Goal: Communication & Community: Share content

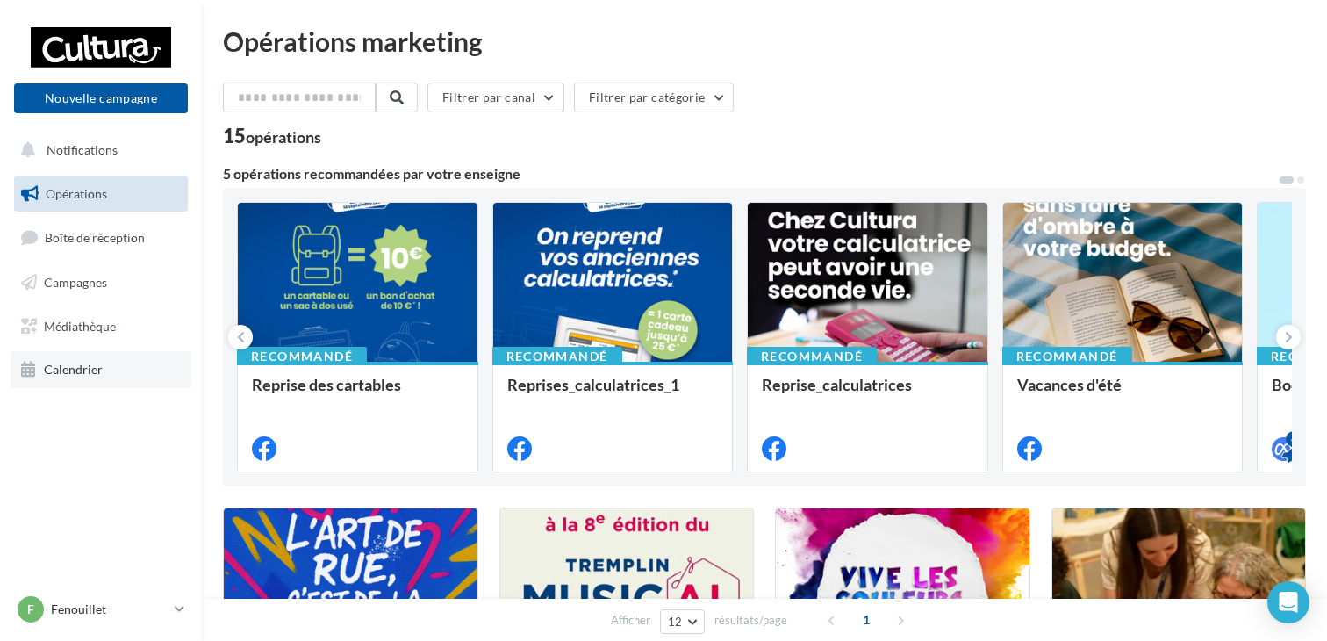
drag, startPoint x: 0, startPoint y: 0, endPoint x: 97, endPoint y: 369, distance: 381.1
click at [97, 369] on span "Calendrier" at bounding box center [73, 369] width 59 height 15
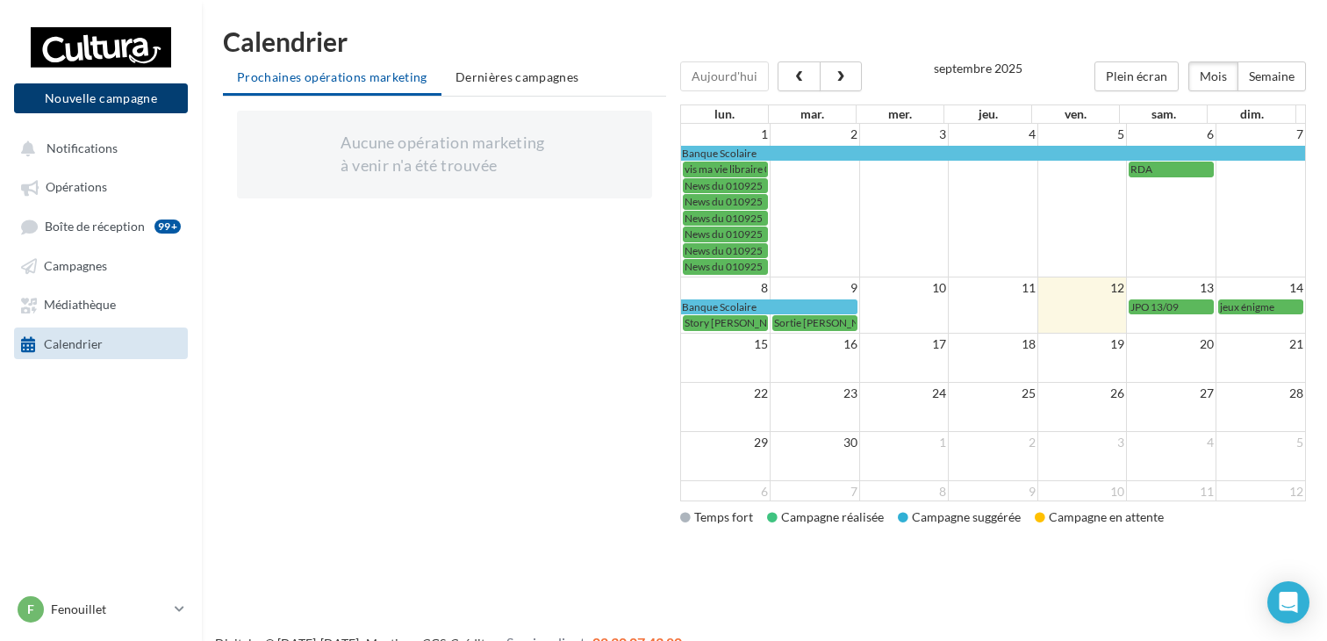
click at [162, 99] on button "Nouvelle campagne" at bounding box center [101, 98] width 174 height 30
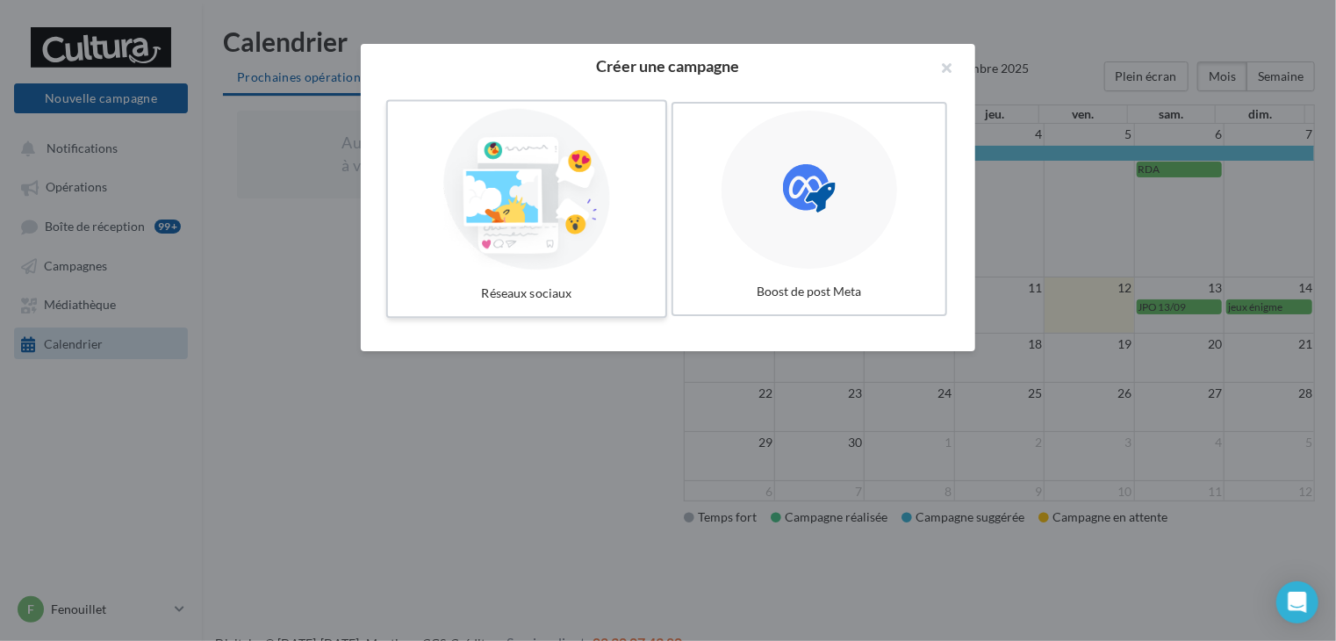
click at [548, 148] on div at bounding box center [526, 190] width 263 height 162
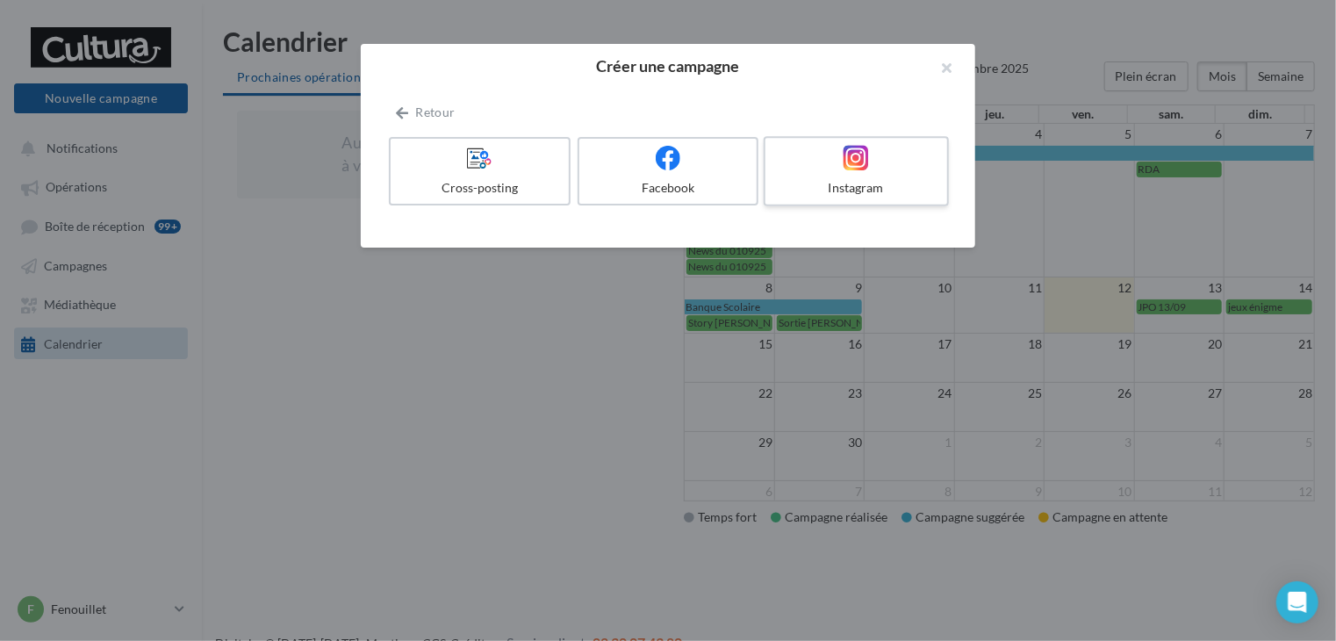
click at [822, 159] on div at bounding box center [855, 158] width 167 height 27
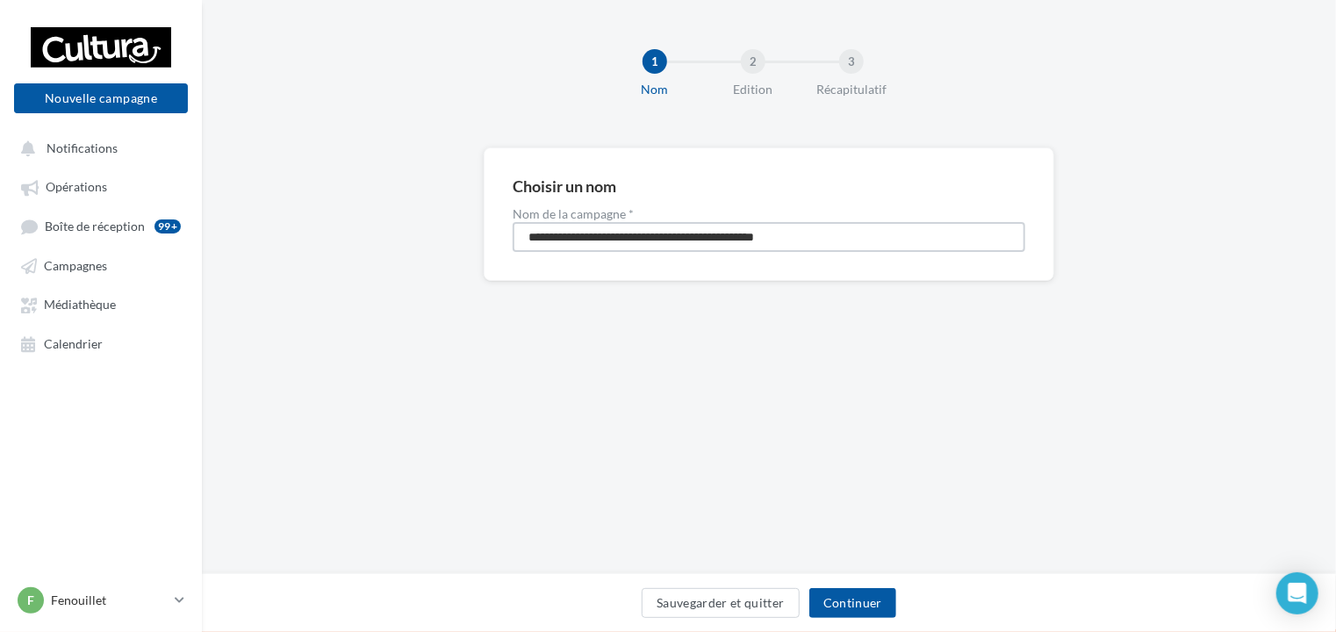
drag, startPoint x: 850, startPoint y: 227, endPoint x: 449, endPoint y: 247, distance: 400.7
click at [449, 247] on div "**********" at bounding box center [769, 242] width 1134 height 190
type input "*********"
click at [84, 341] on span "Calendrier" at bounding box center [73, 343] width 59 height 15
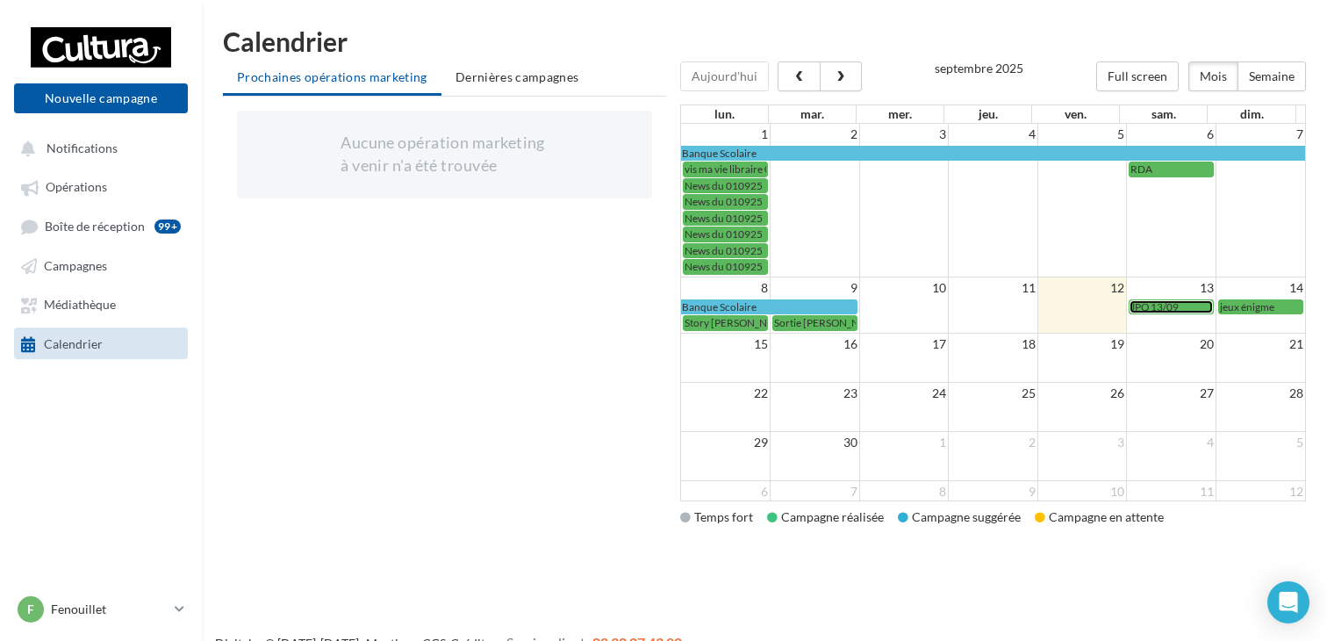
click at [1179, 306] on div "JPO 13/09" at bounding box center [1172, 306] width 82 height 13
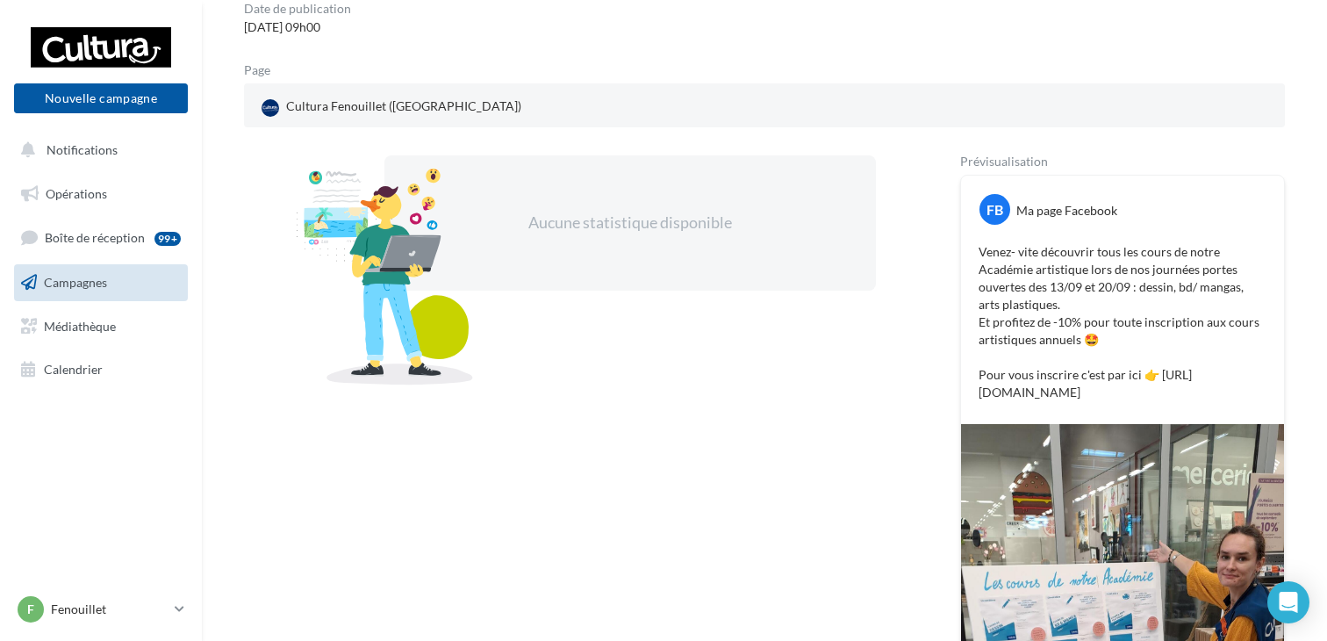
scroll to position [176, 0]
drag, startPoint x: 1219, startPoint y: 433, endPoint x: 970, endPoint y: 252, distance: 308.0
click at [970, 252] on div "Venez- vite découvrir tous les cours de notre Académie artistique lors de nos j…" at bounding box center [1123, 321] width 314 height 167
copy p "Venez- vite découvrir tous les cours de notre Académie artistique lors de nos j…"
click at [143, 103] on button "Nouvelle campagne" at bounding box center [101, 98] width 174 height 30
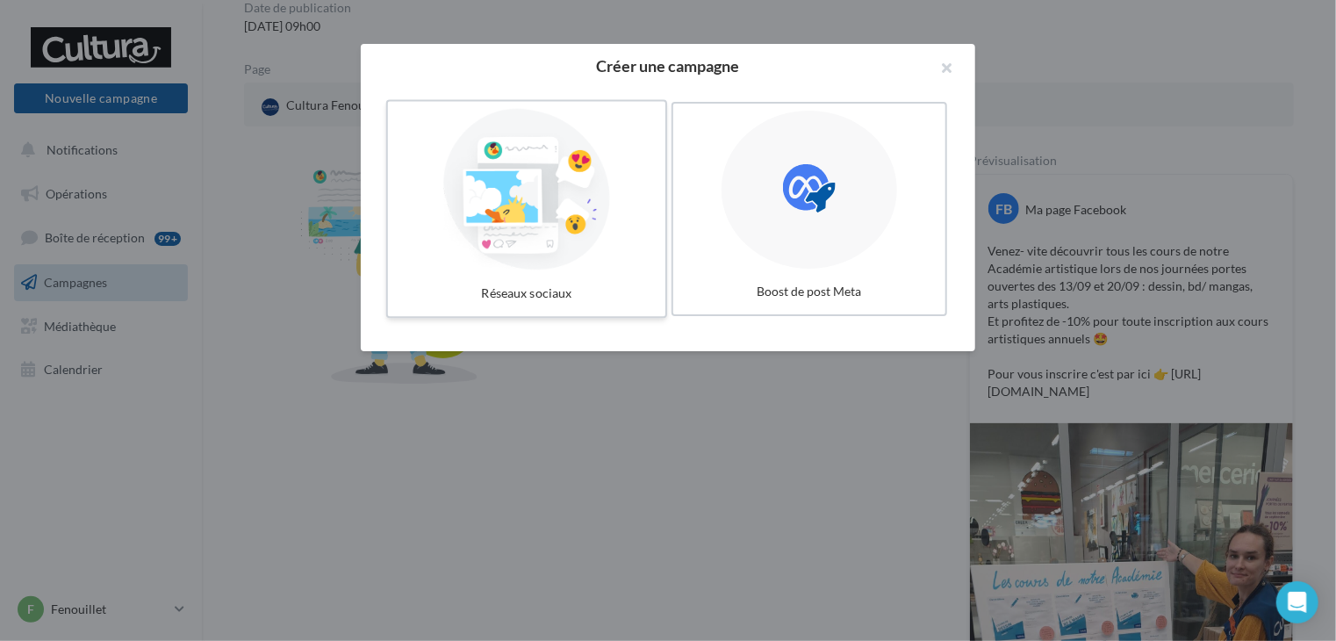
click at [571, 183] on div at bounding box center [526, 190] width 263 height 162
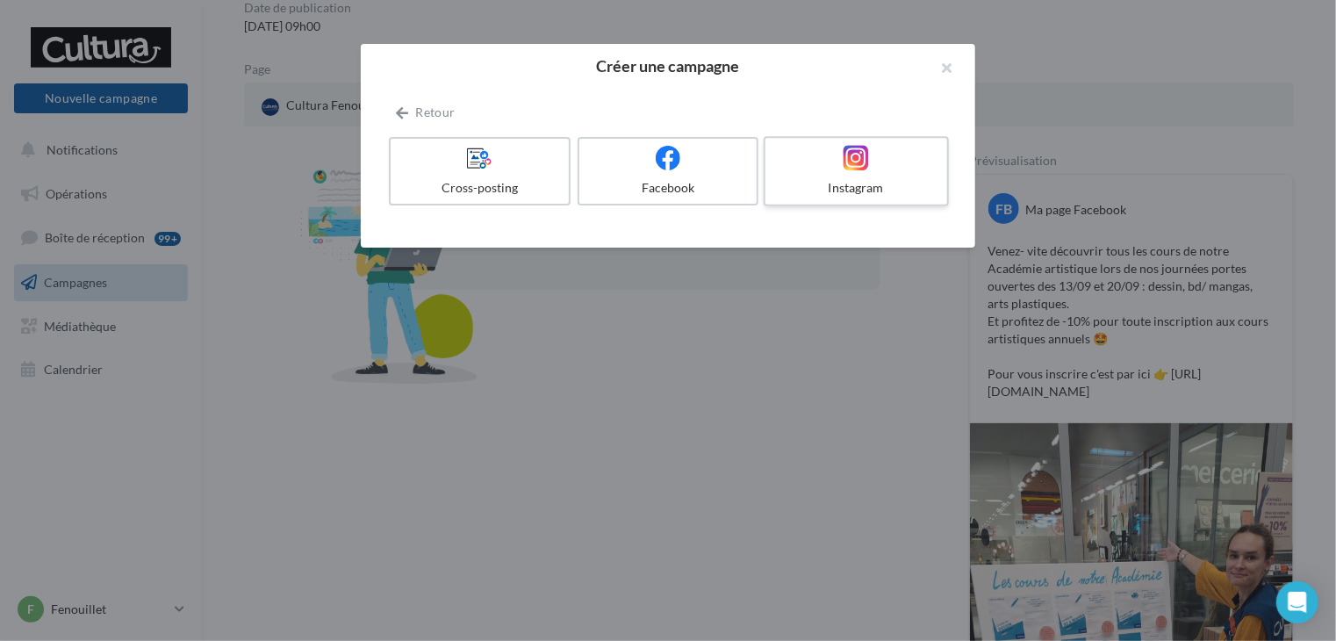
click at [829, 169] on div at bounding box center [855, 158] width 167 height 27
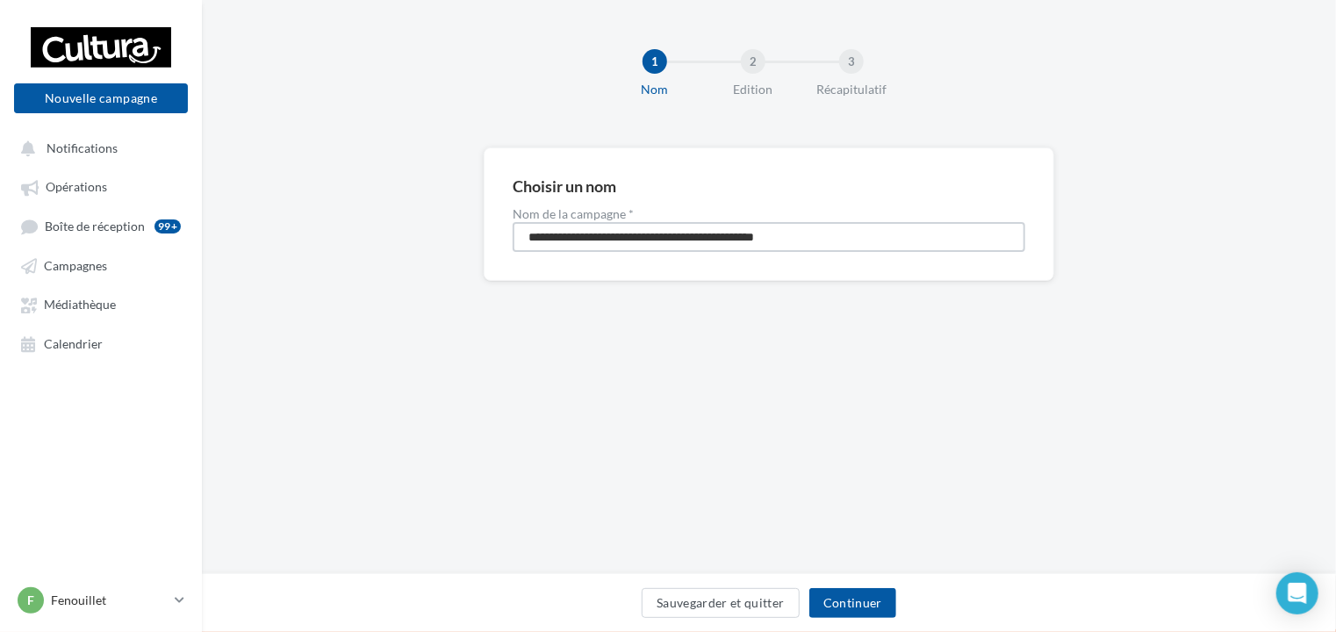
drag, startPoint x: 848, startPoint y: 241, endPoint x: 447, endPoint y: 244, distance: 401.2
click at [447, 244] on div "**********" at bounding box center [769, 242] width 1134 height 190
type input "*********"
click at [854, 602] on button "Continuer" at bounding box center [852, 603] width 87 height 30
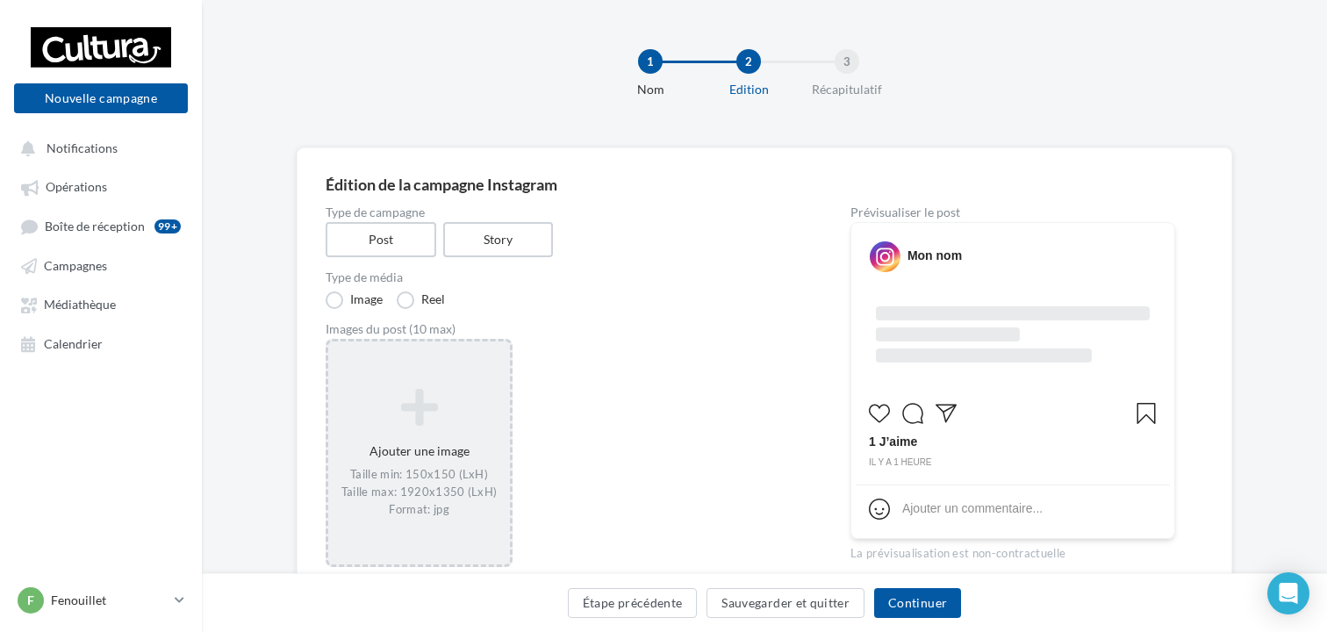
click at [442, 460] on div "Ajouter une image Taille min: 150x150 (LxH) Taille max: 1920x1350 (LxH) Format:…" at bounding box center [419, 452] width 182 height 147
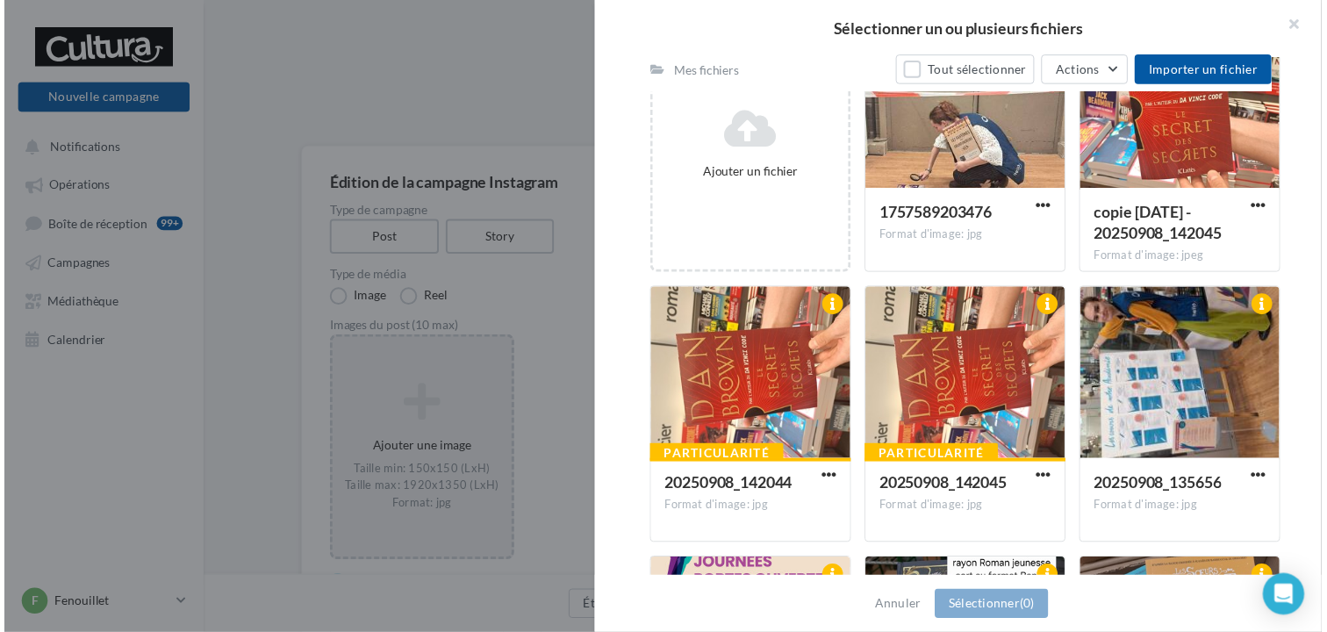
scroll to position [439, 0]
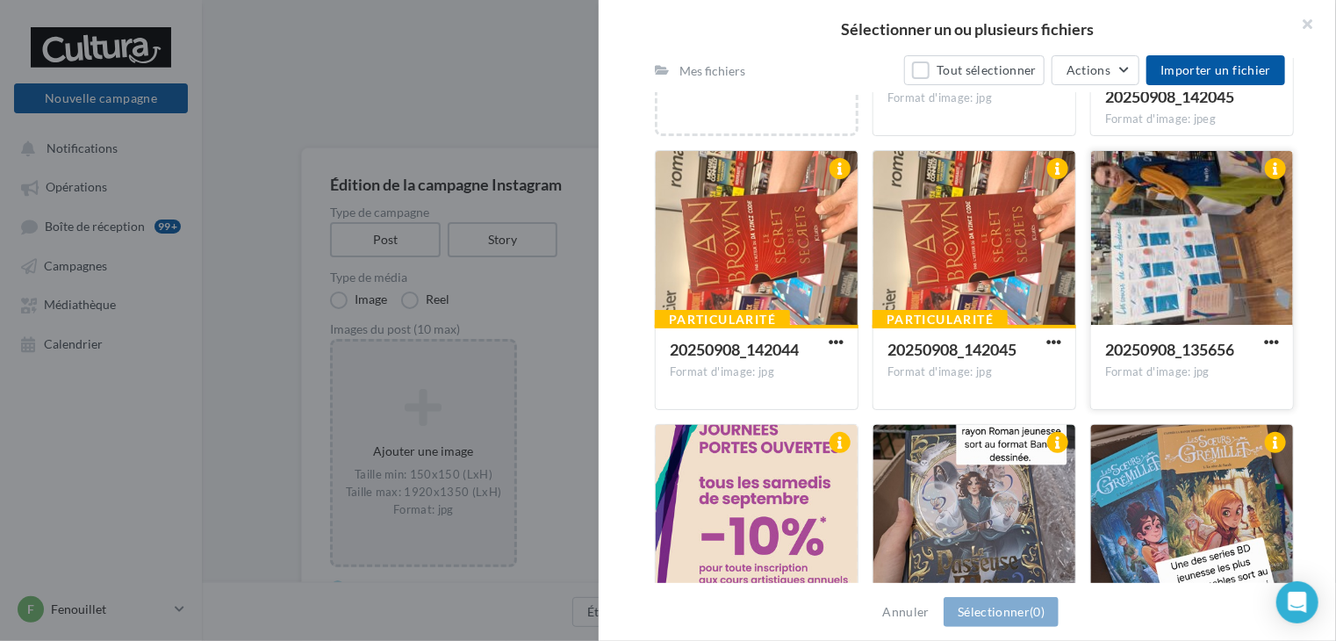
click at [1217, 271] on div at bounding box center [1192, 239] width 202 height 176
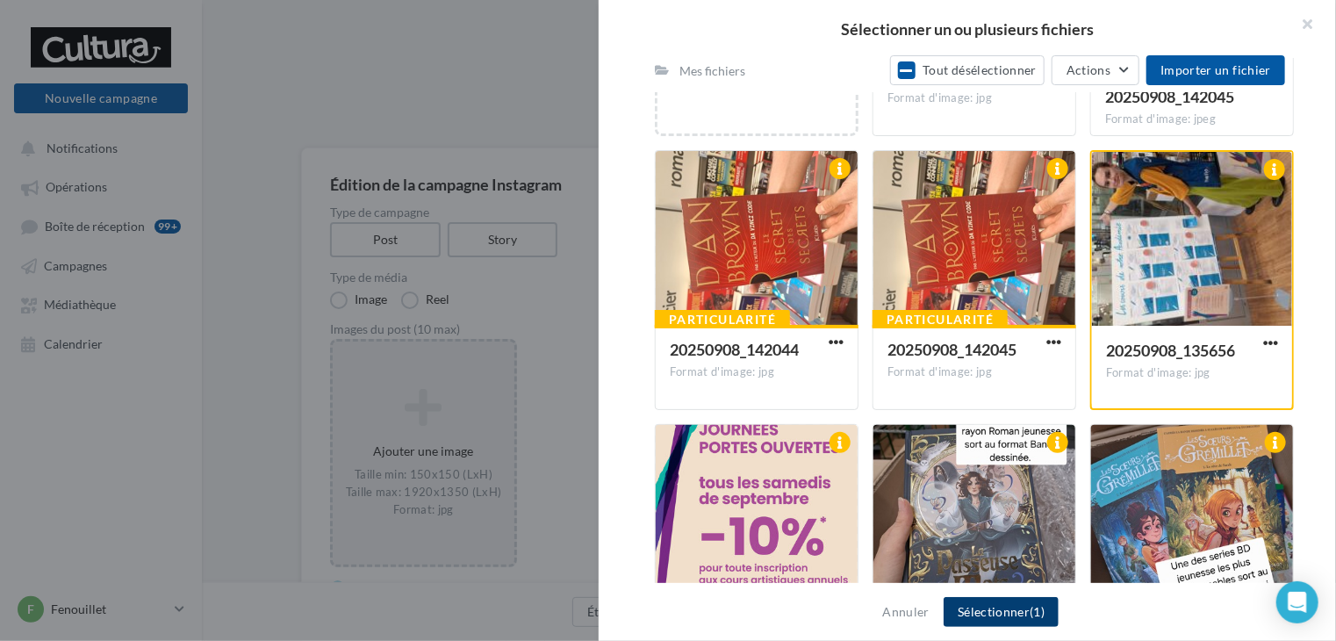
click at [997, 605] on button "Sélectionner (1)" at bounding box center [1001, 612] width 115 height 30
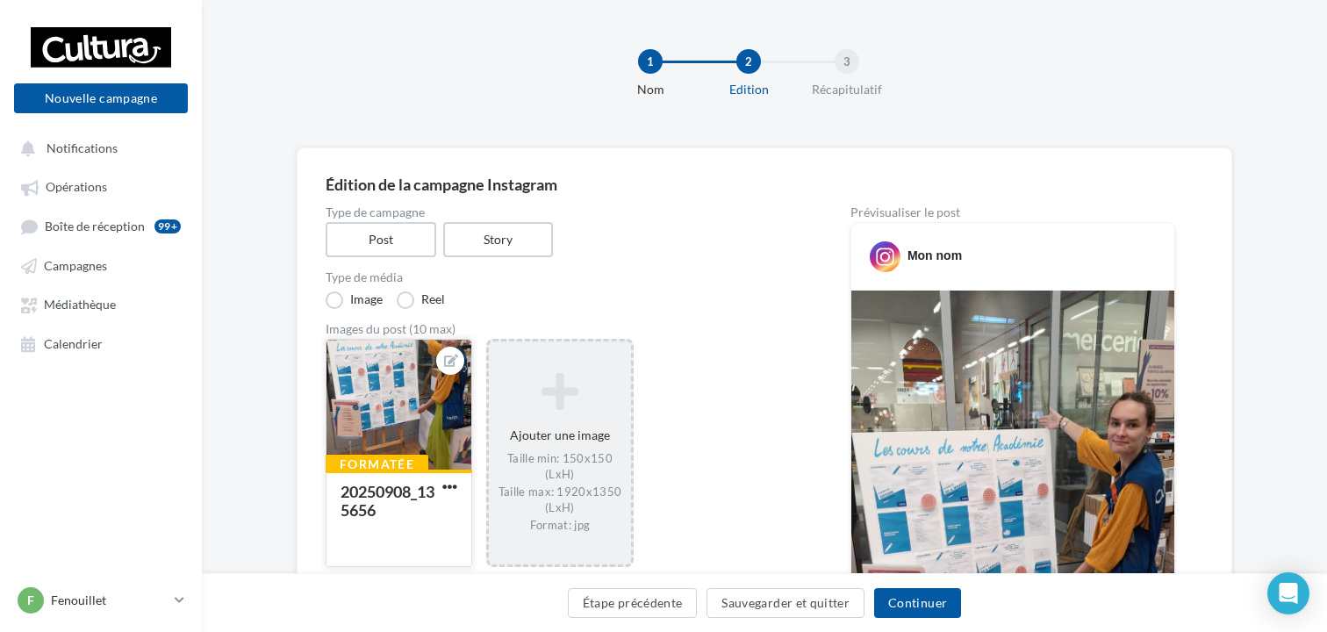
click at [408, 448] on div at bounding box center [399, 406] width 145 height 132
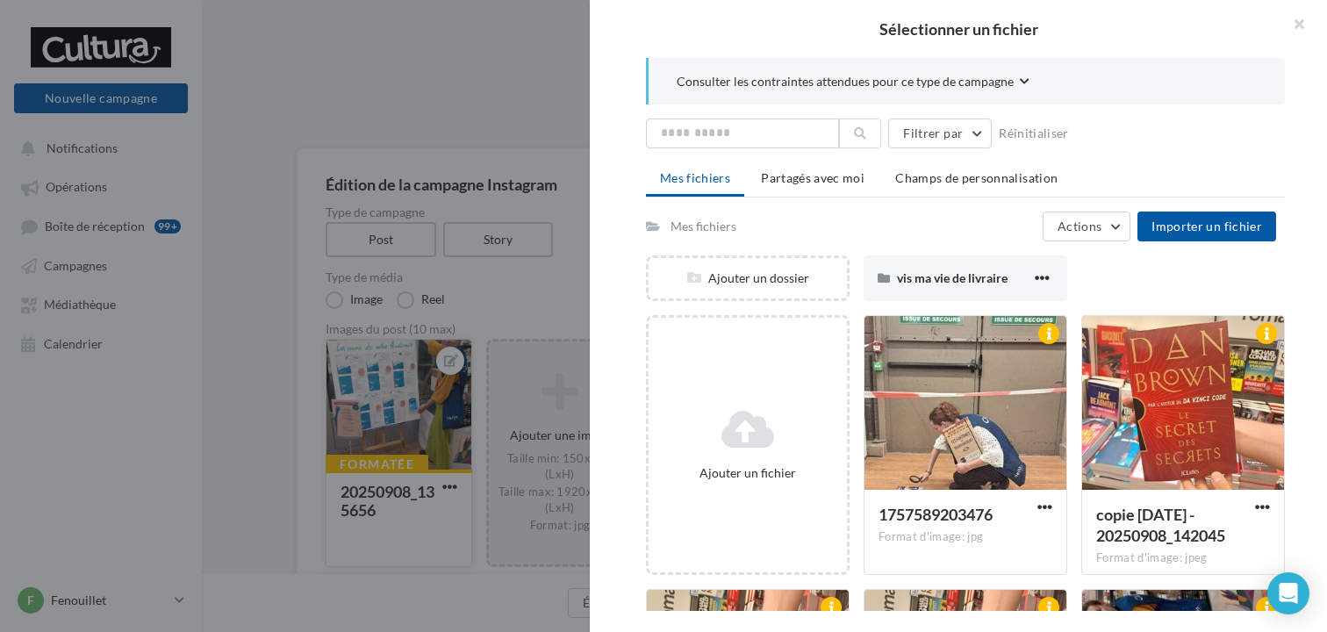
click at [408, 567] on div "Sélectionner un fichier Consulter les contraintes attendues pour ce type de cam…" at bounding box center [399, 567] width 147 height 0
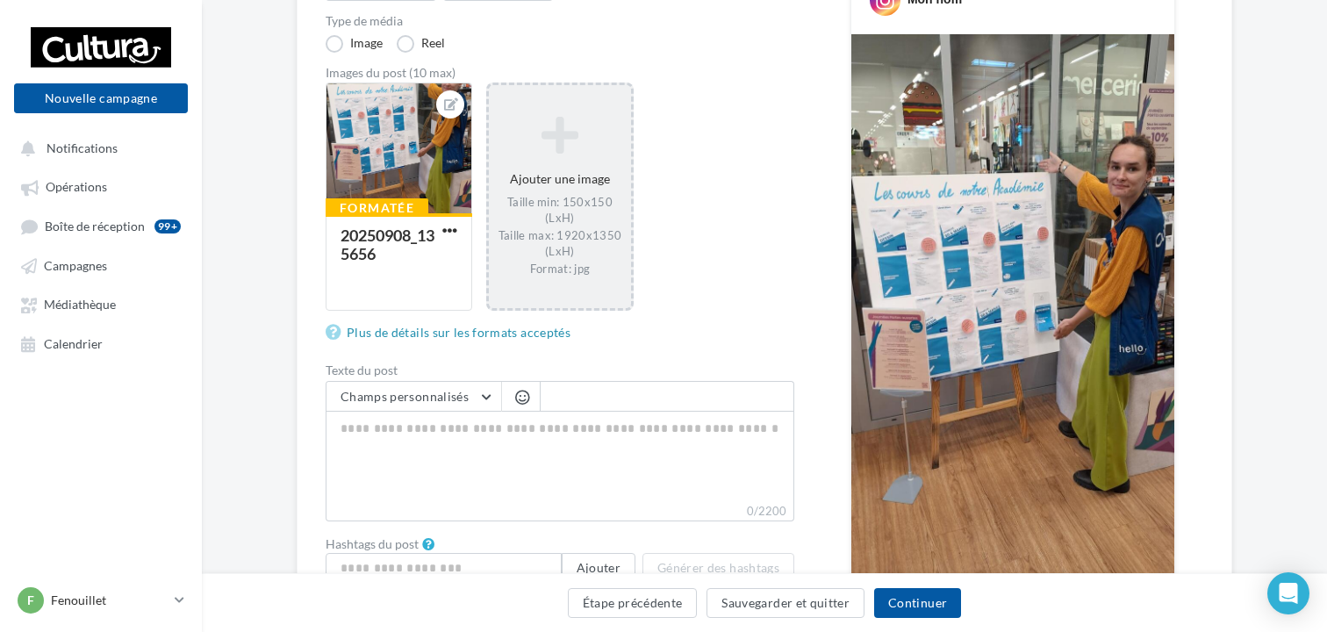
scroll to position [351, 0]
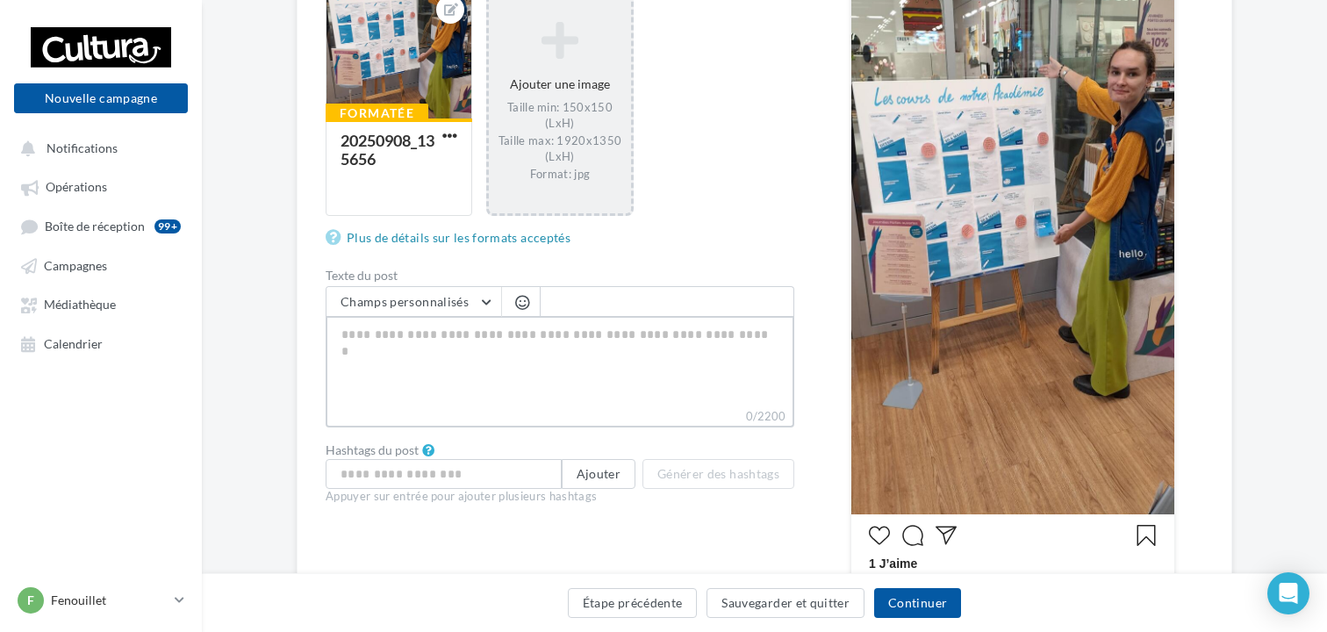
click at [376, 357] on textarea "0/2200" at bounding box center [560, 361] width 469 height 91
paste textarea "**********"
type textarea "**********"
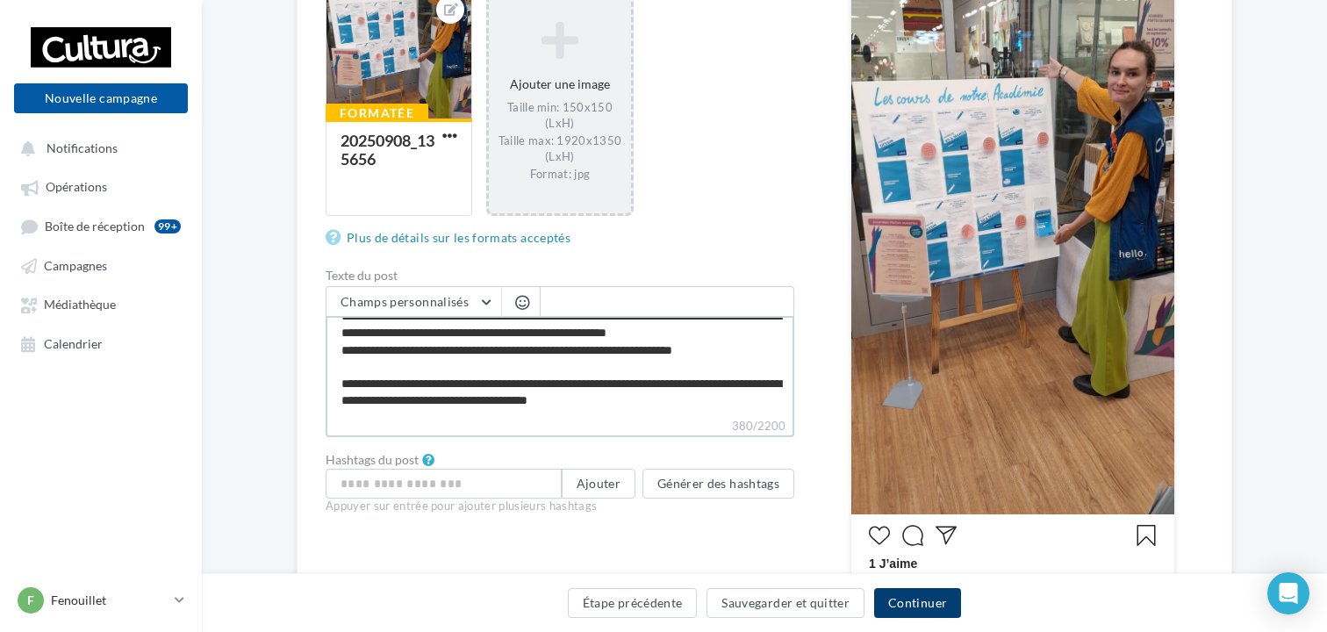
type textarea "**********"
click at [940, 596] on button "Continuer" at bounding box center [917, 603] width 87 height 30
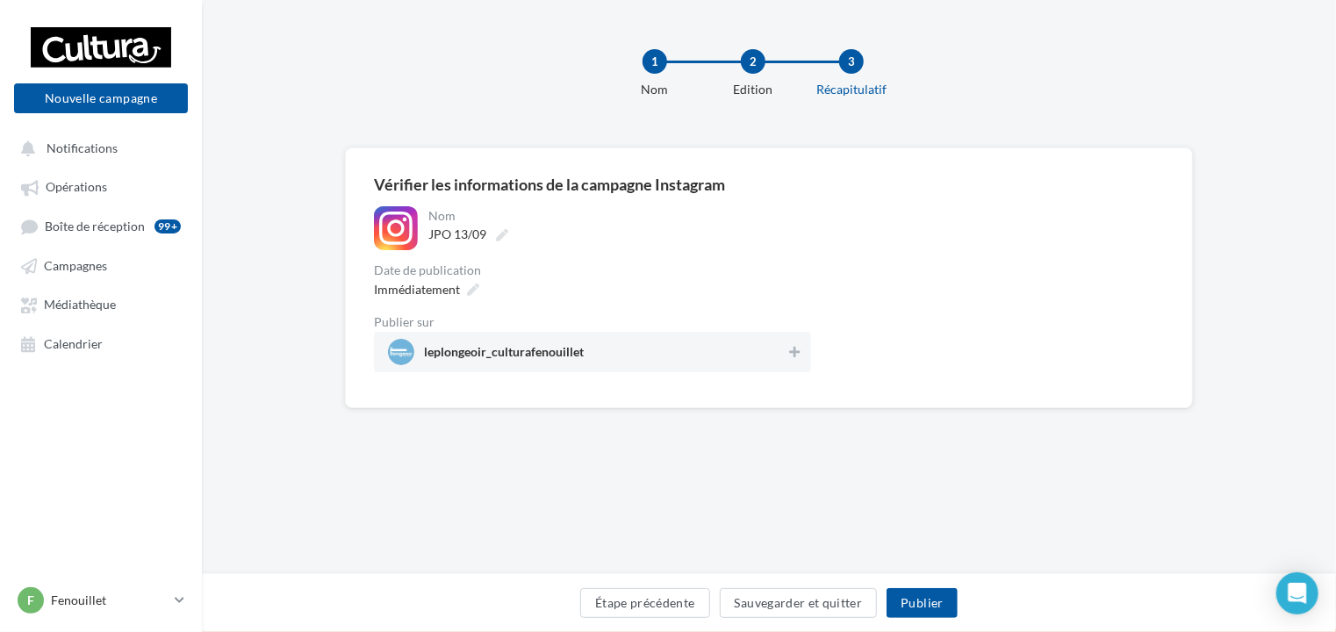
click at [569, 351] on span "leplongeoir_culturafenouillet" at bounding box center [504, 355] width 160 height 19
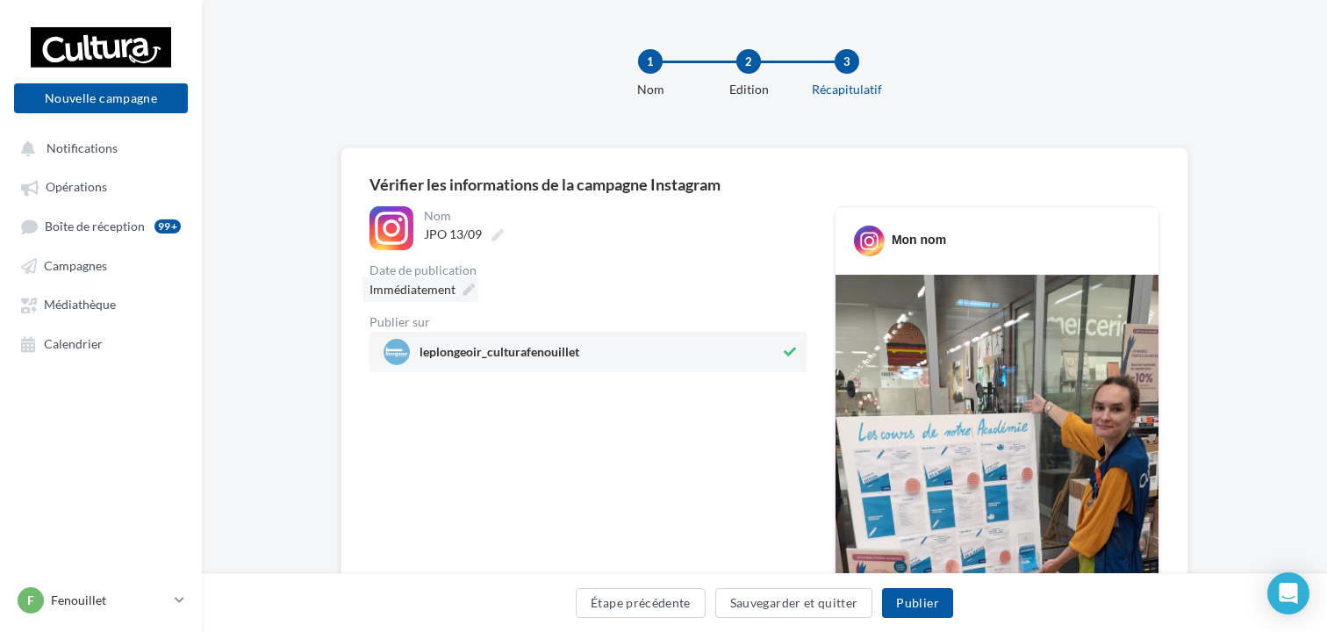
click at [445, 284] on span "Immédiatement" at bounding box center [413, 289] width 86 height 15
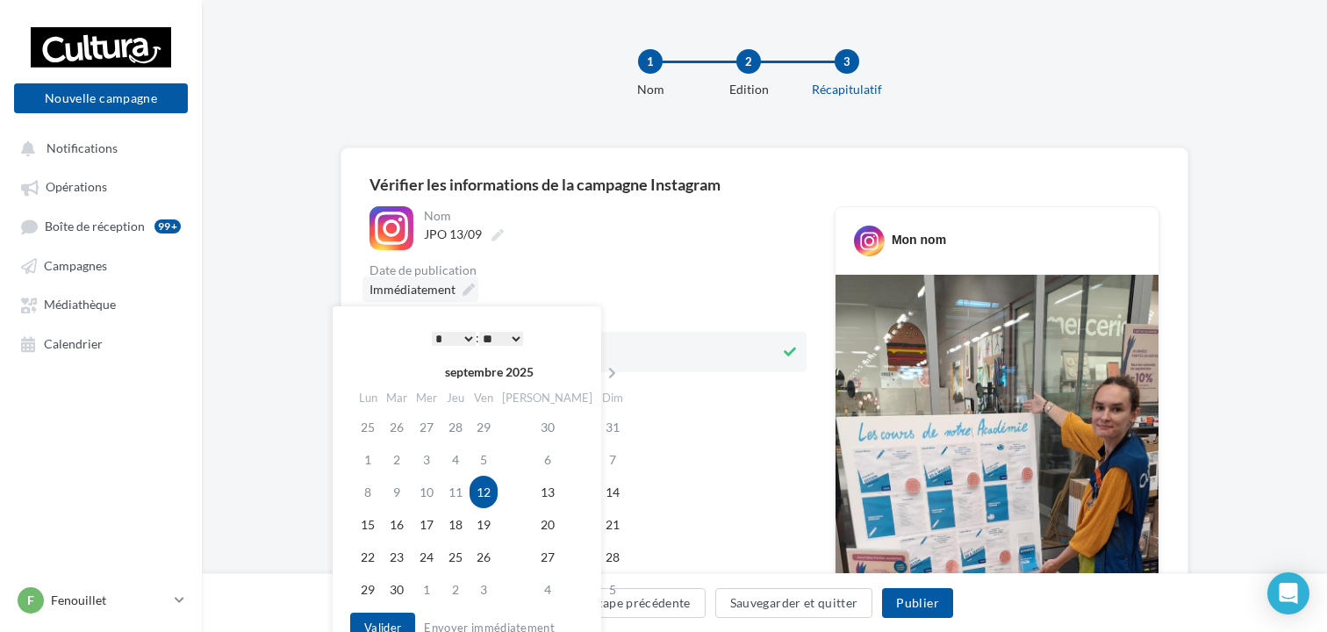
click at [445, 284] on span "Immédiatement" at bounding box center [413, 289] width 86 height 15
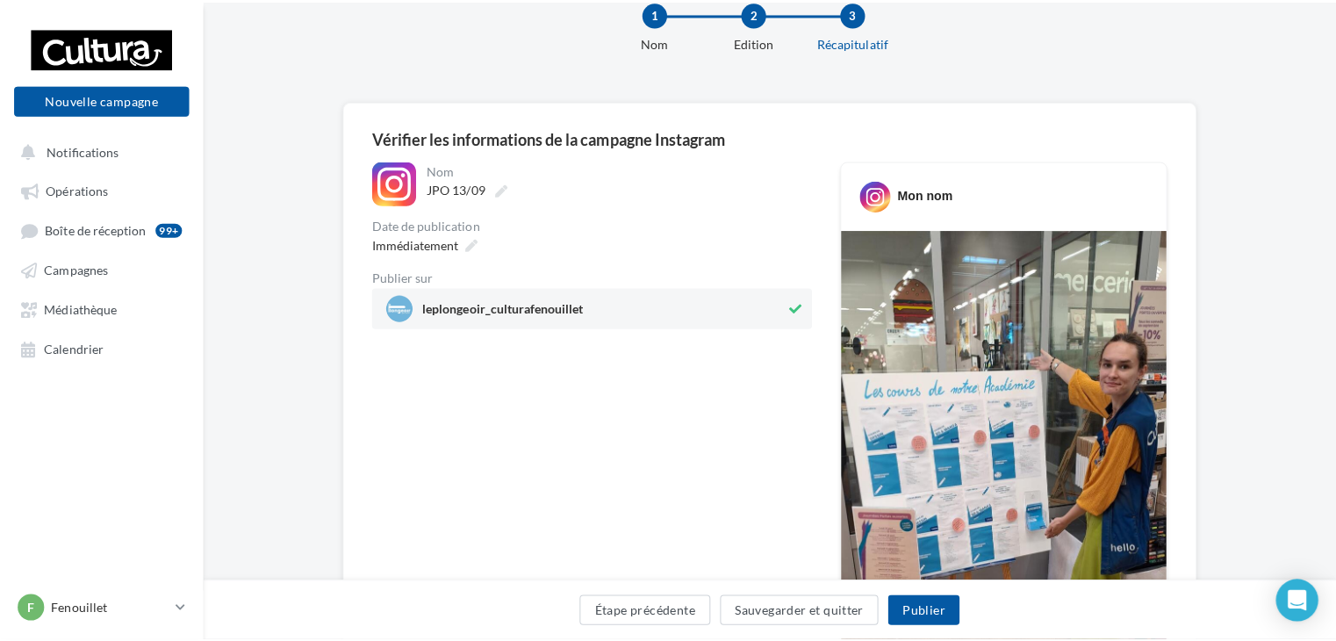
scroll to position [176, 0]
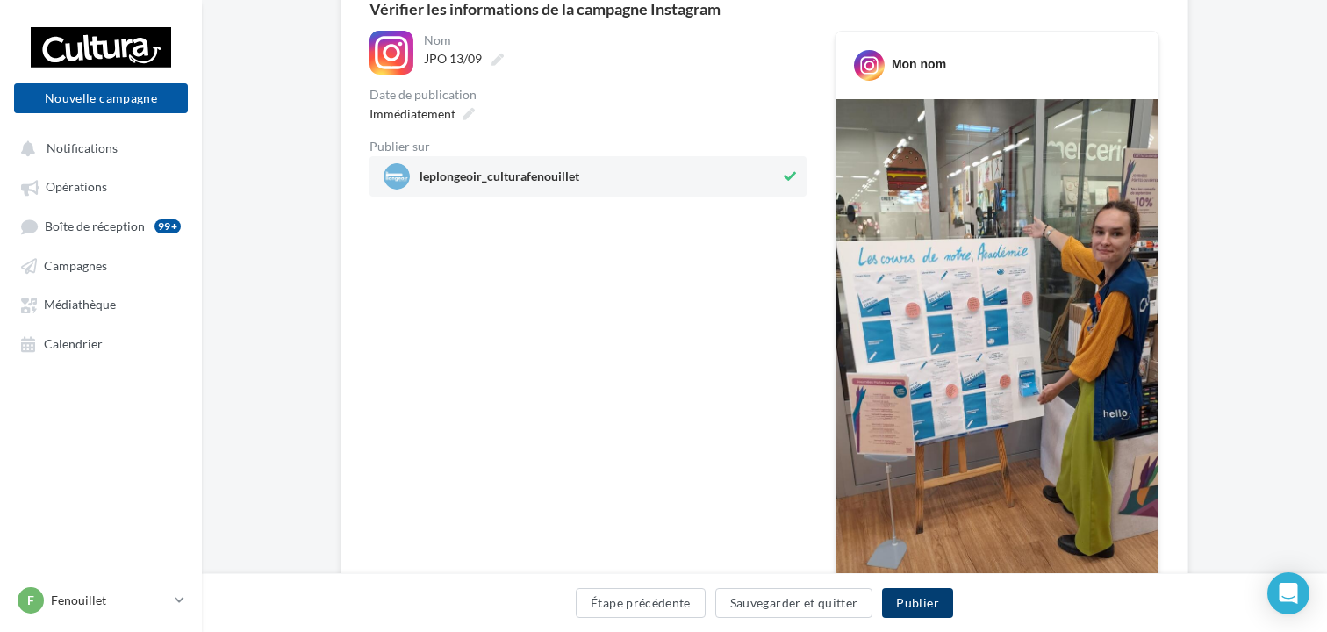
click at [923, 598] on button "Publier" at bounding box center [917, 603] width 70 height 30
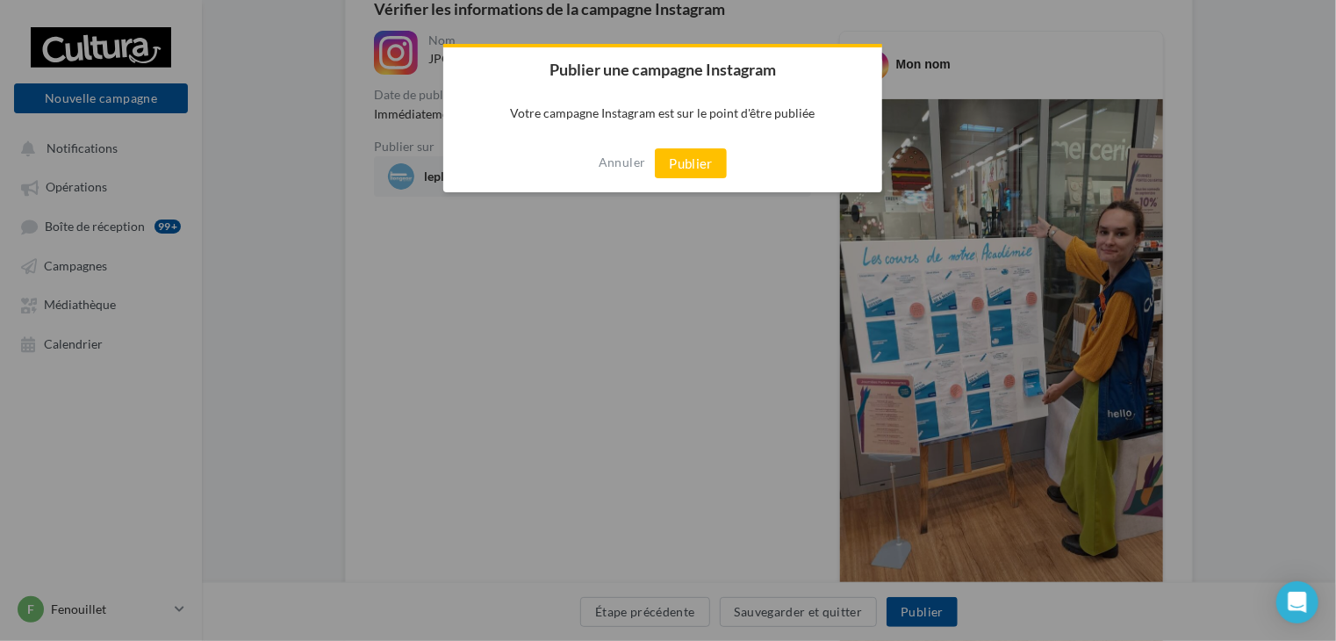
click at [686, 163] on button "Publier" at bounding box center [691, 163] width 72 height 30
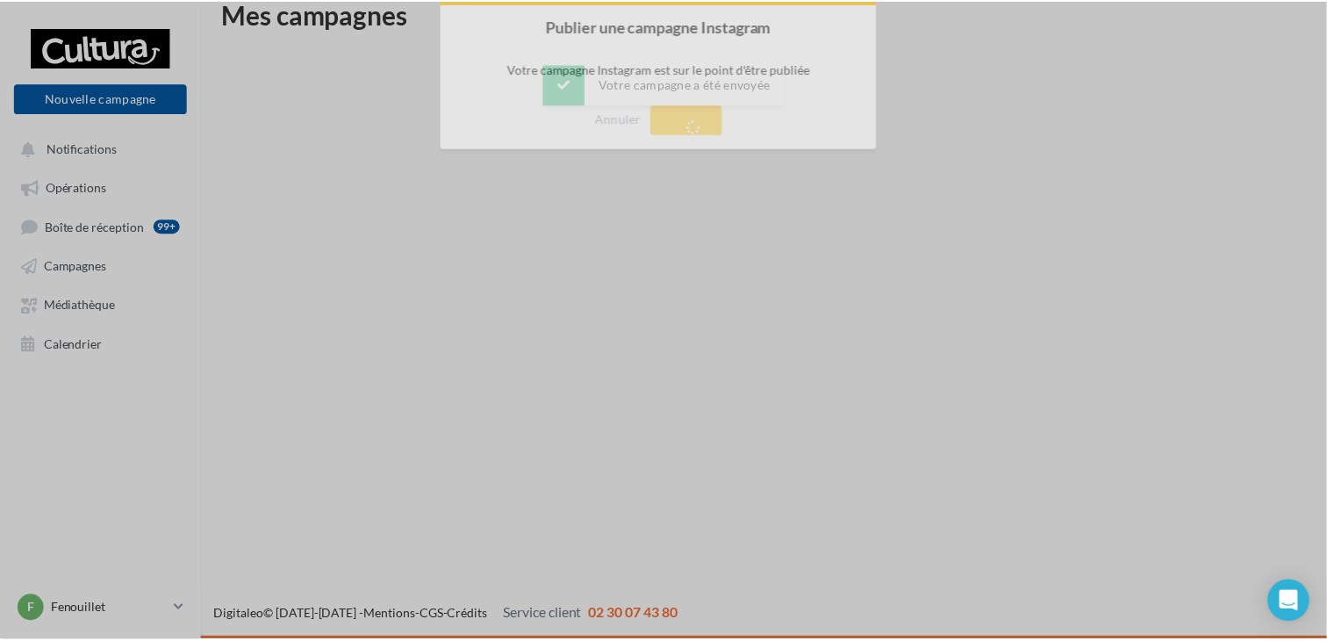
scroll to position [28, 0]
